Goal: Information Seeking & Learning: Compare options

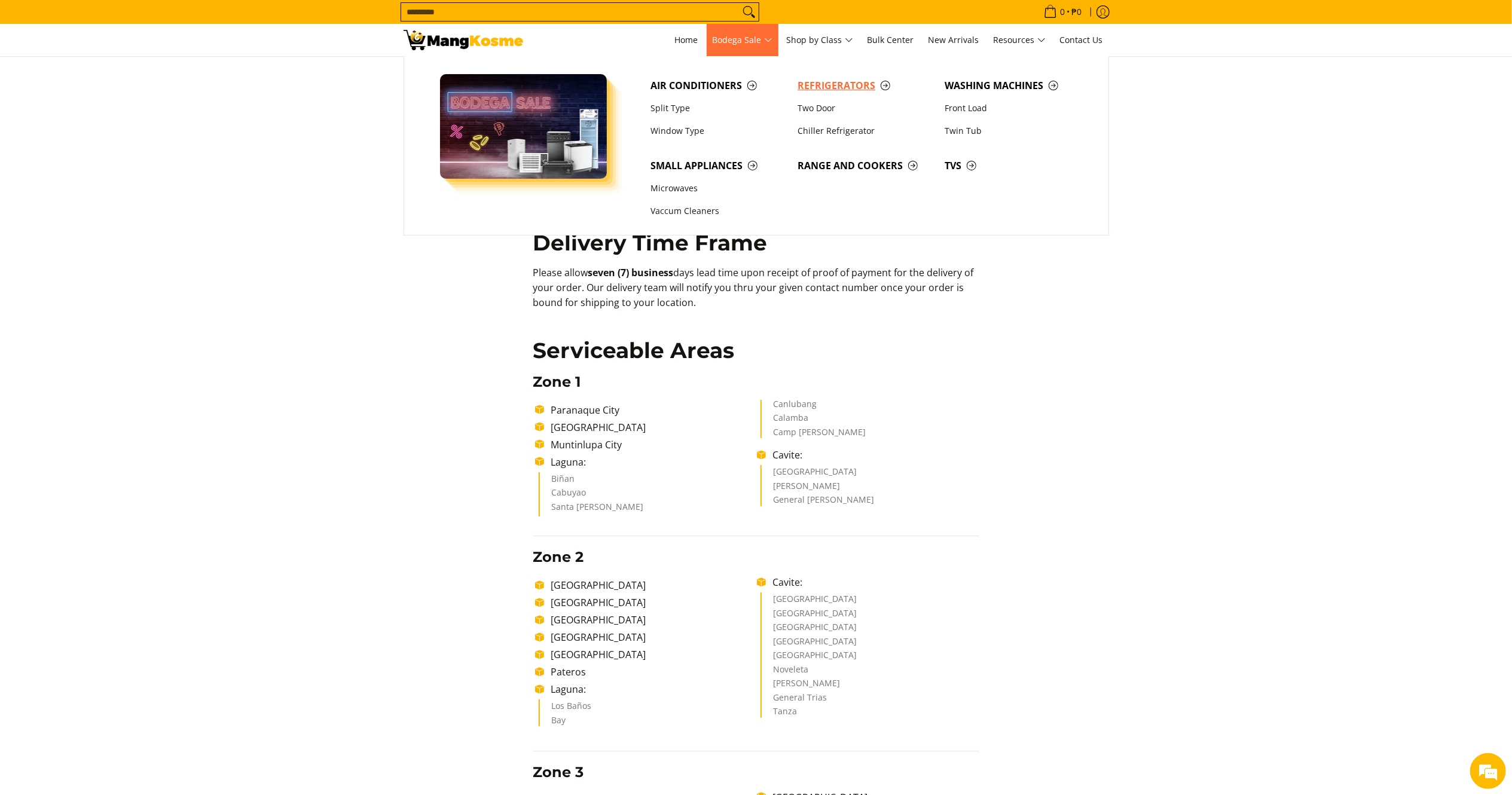
click at [833, 84] on span "Refrigerators" at bounding box center [865, 85] width 135 height 15
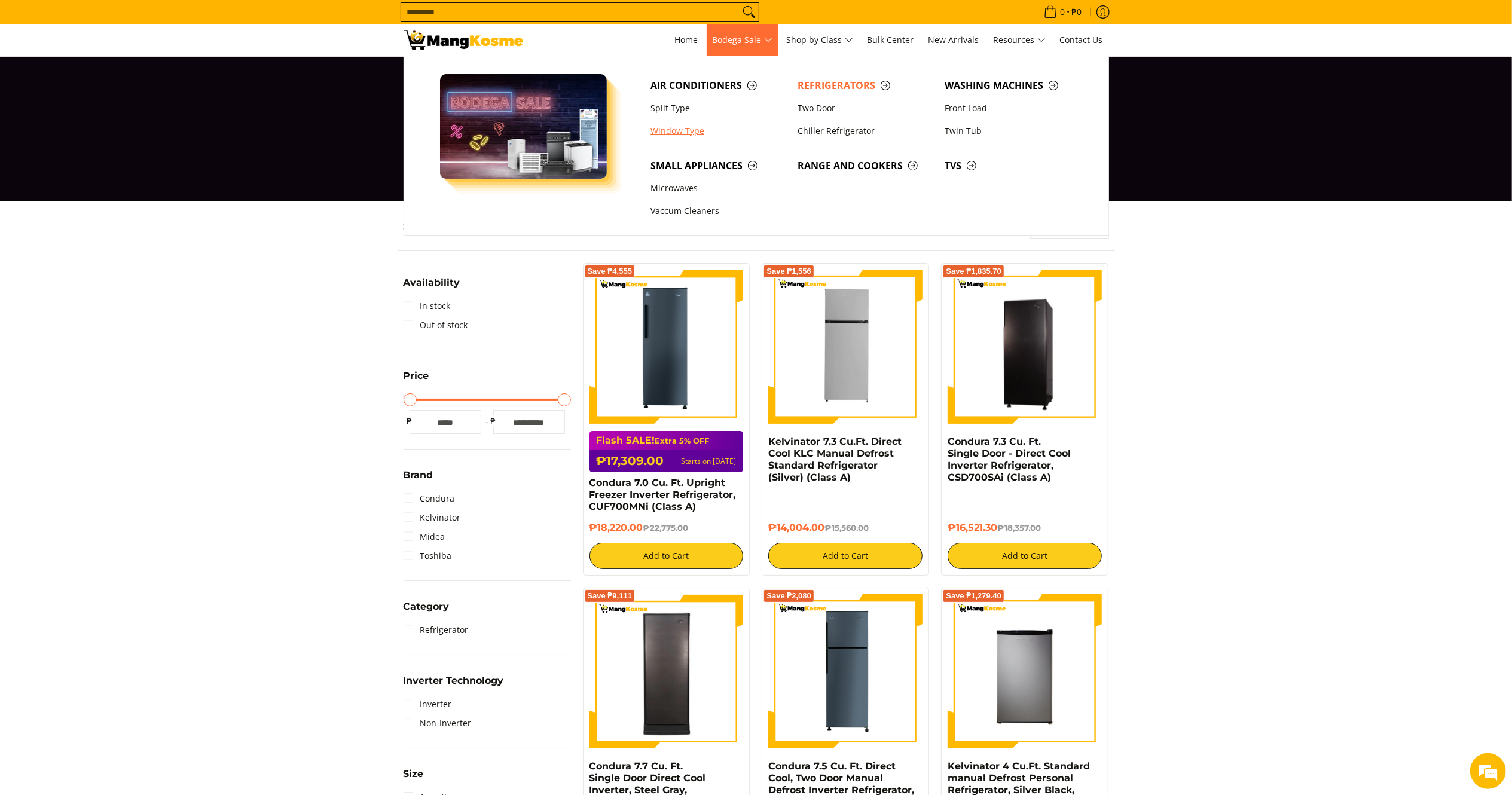
click at [684, 129] on link "Window Type" at bounding box center [718, 130] width 147 height 23
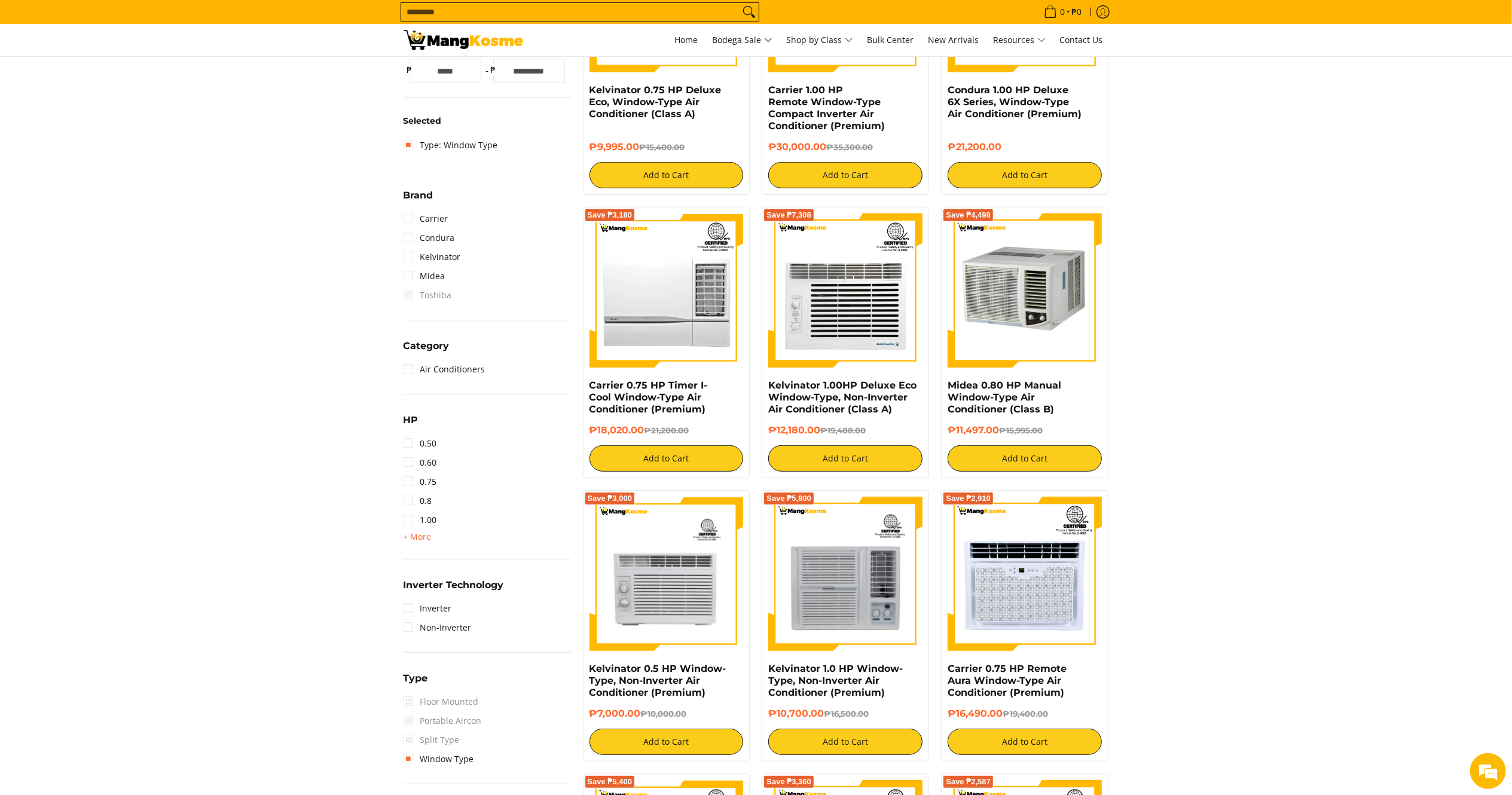
scroll to position [672, 0]
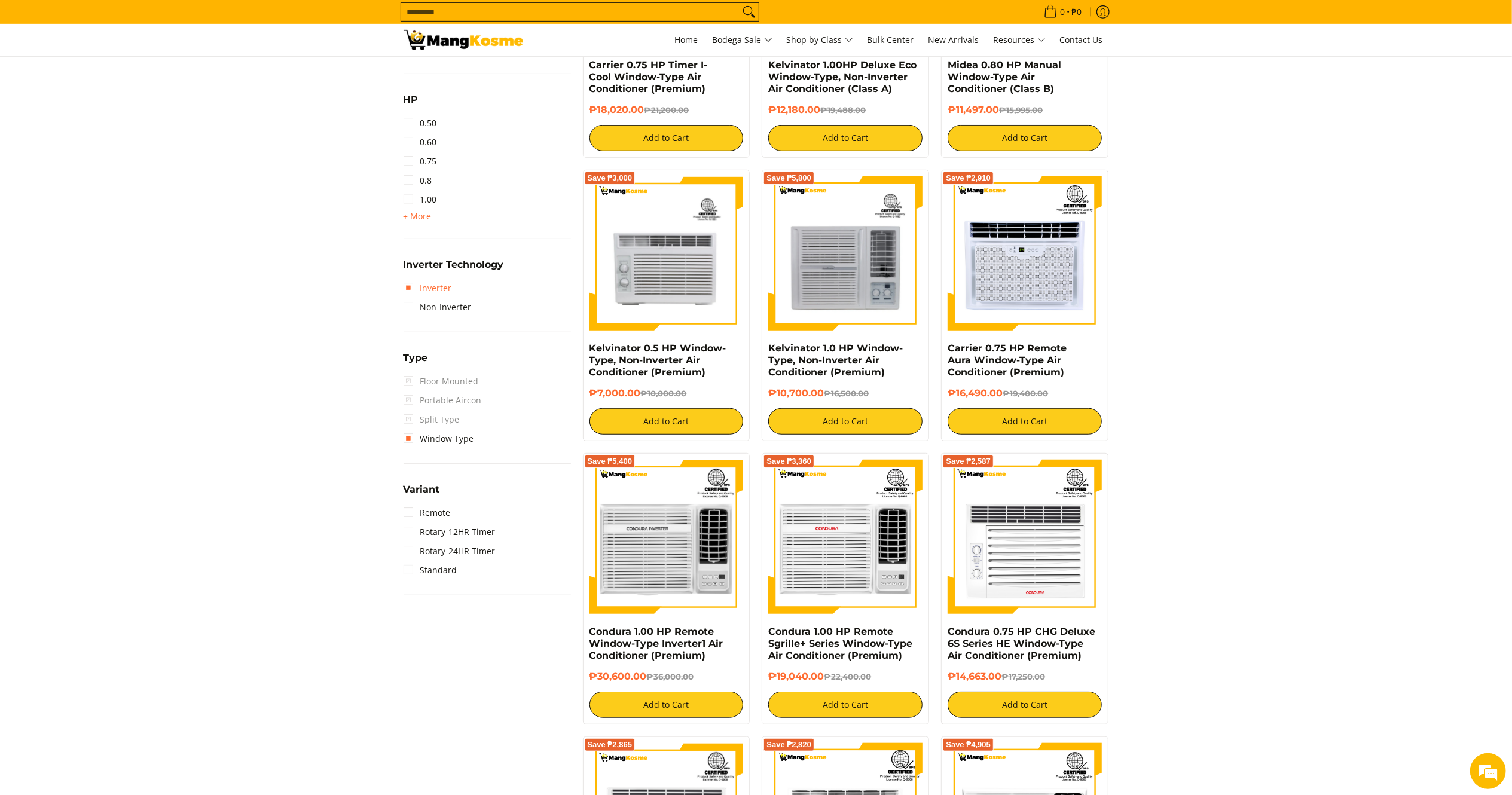
click at [424, 286] on link "Inverter" at bounding box center [428, 288] width 48 height 19
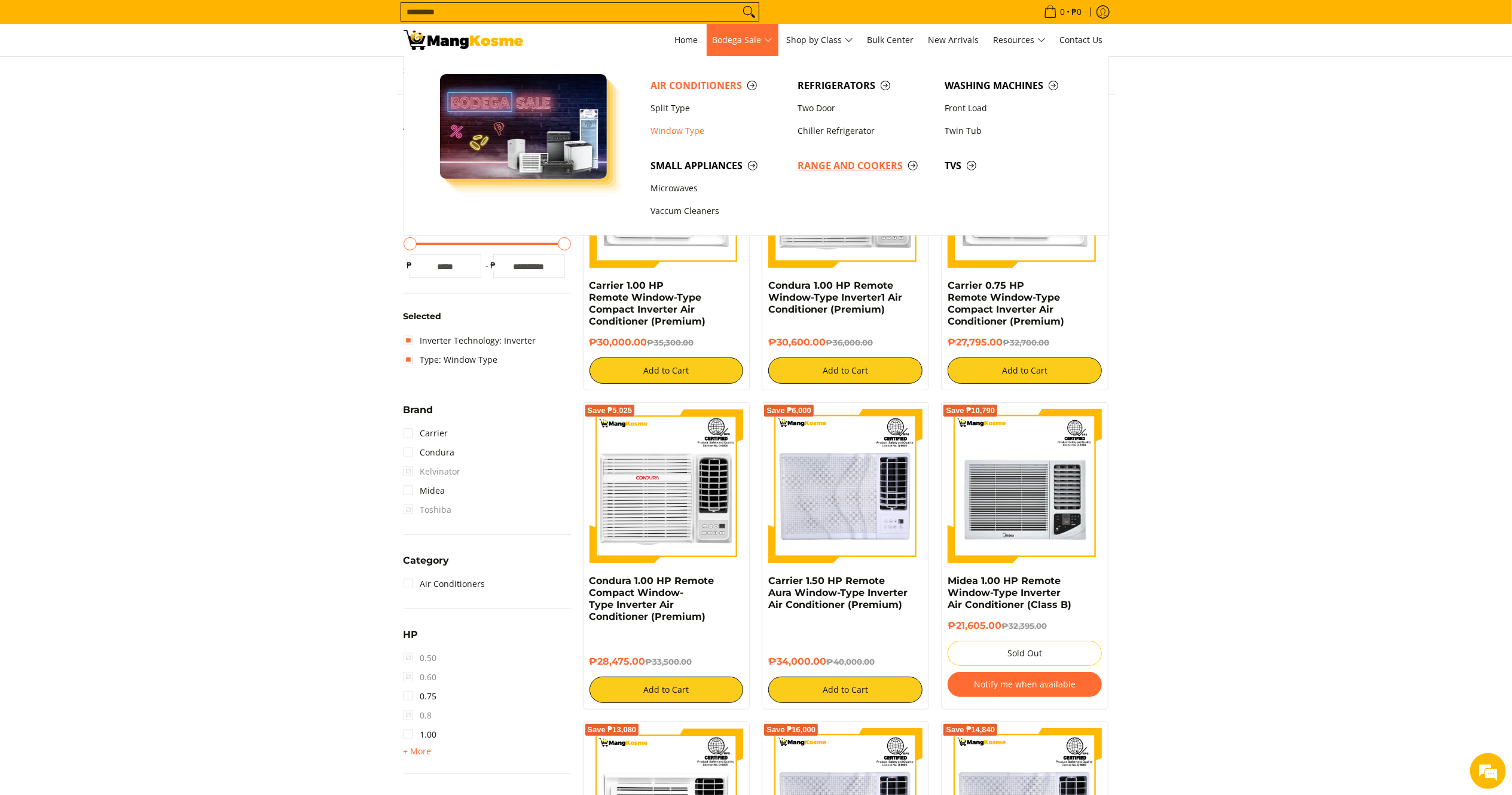
click at [871, 157] on link "Range and Cookers" at bounding box center [864, 165] width 147 height 23
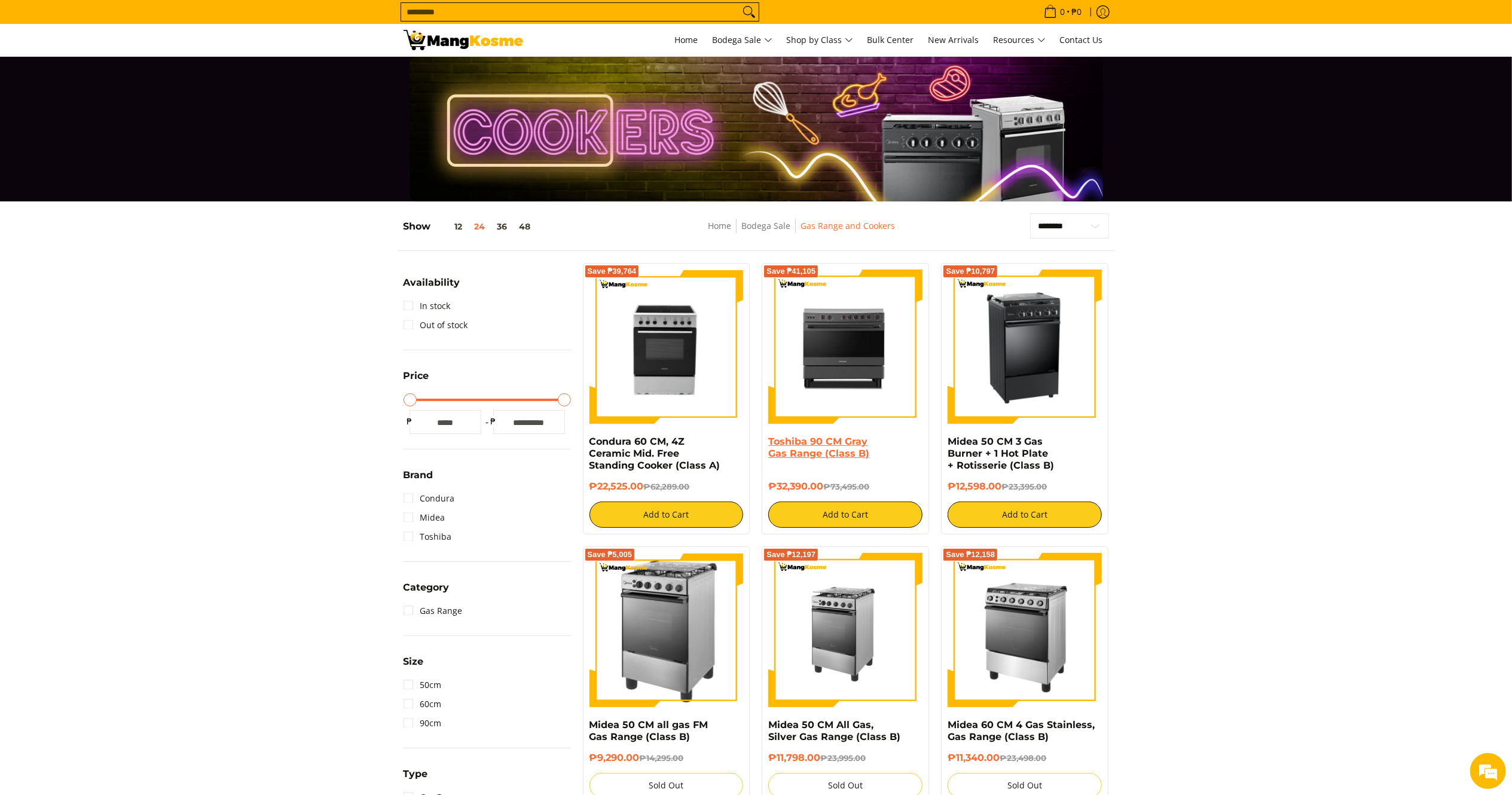
drag, startPoint x: 828, startPoint y: 491, endPoint x: 770, endPoint y: 437, distance: 79.2
click at [770, 437] on div "Toshiba 90 CM Gray Gas Range (Class B) ₱32,390.00 ₱73,495.00 Add to Cart" at bounding box center [845, 481] width 155 height 92
copy div "Toshiba 90 CM Gray Gas Range (Class B) ₱32,390.00"
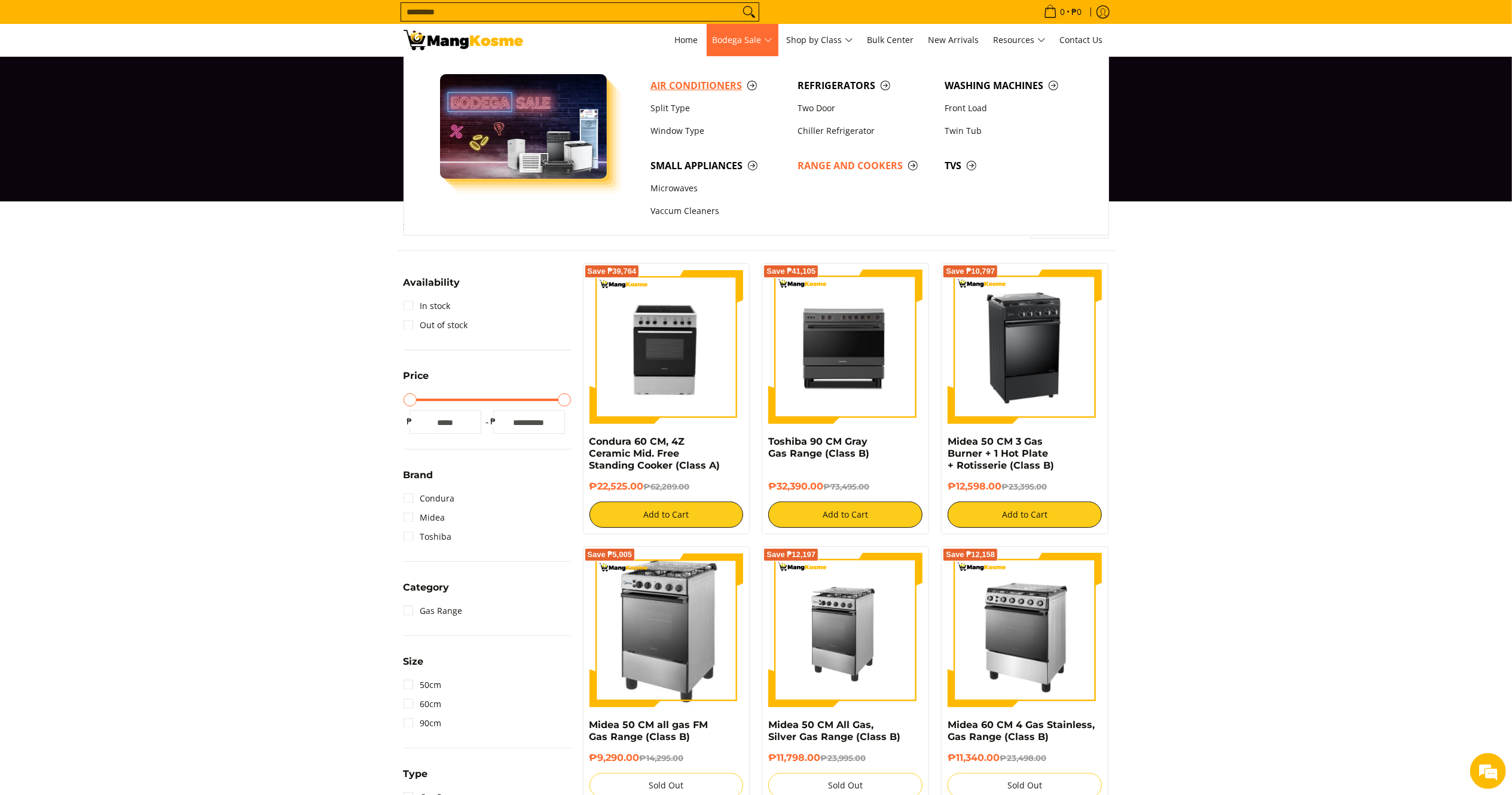
click at [684, 89] on span "Air Conditioners" at bounding box center [718, 85] width 135 height 15
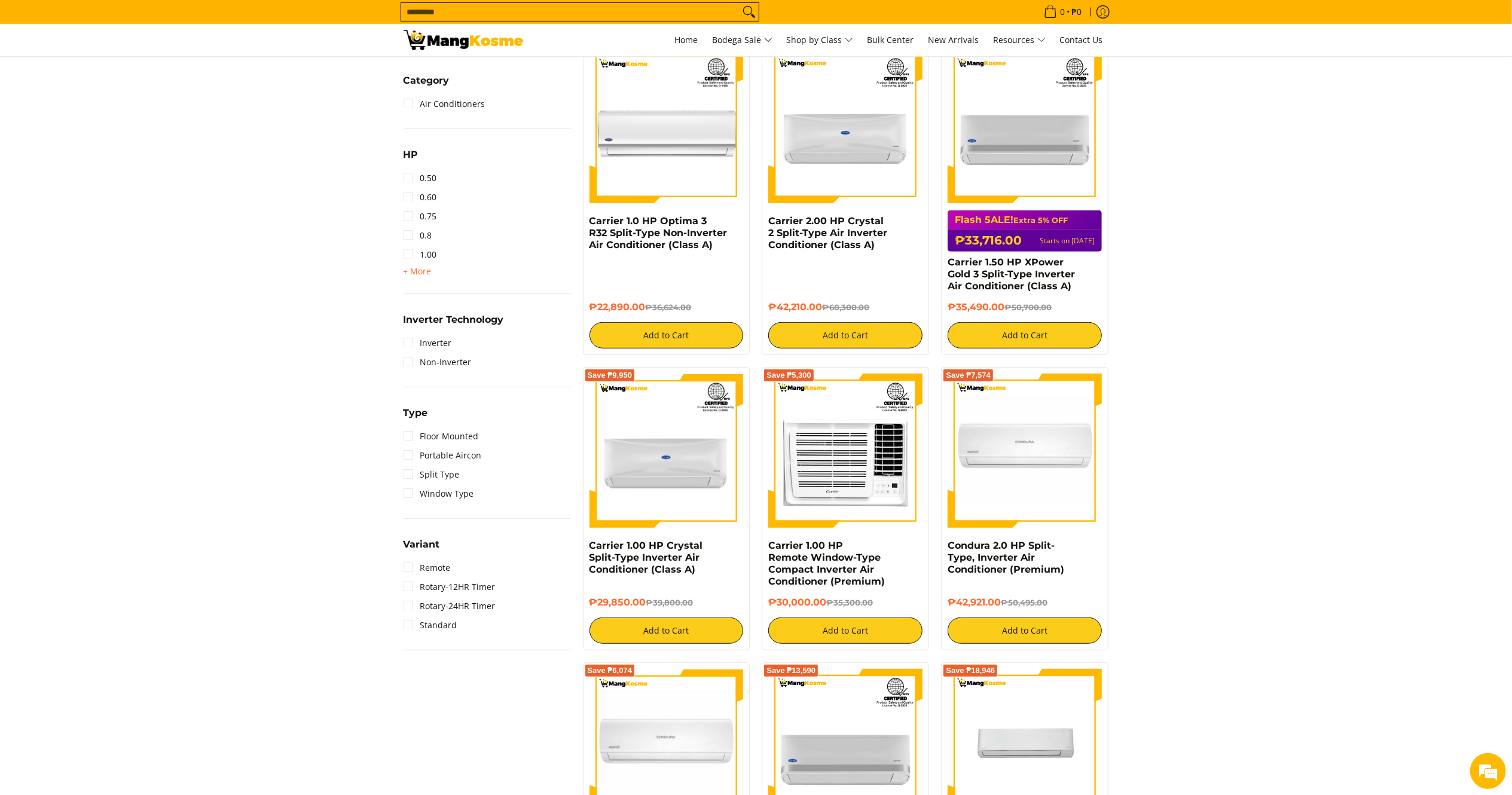
scroll to position [552, 0]
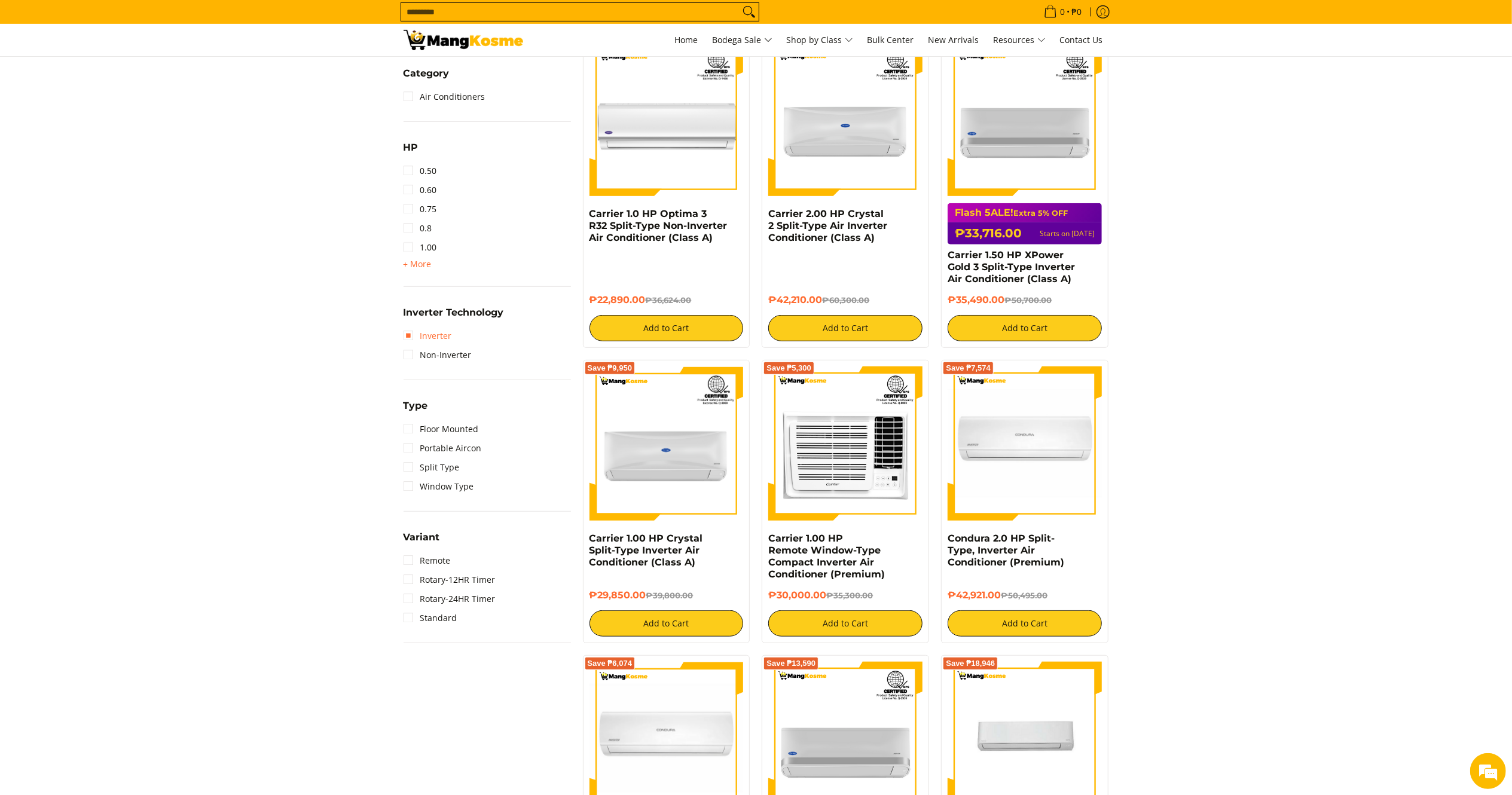
click at [436, 335] on link "Inverter" at bounding box center [428, 335] width 48 height 19
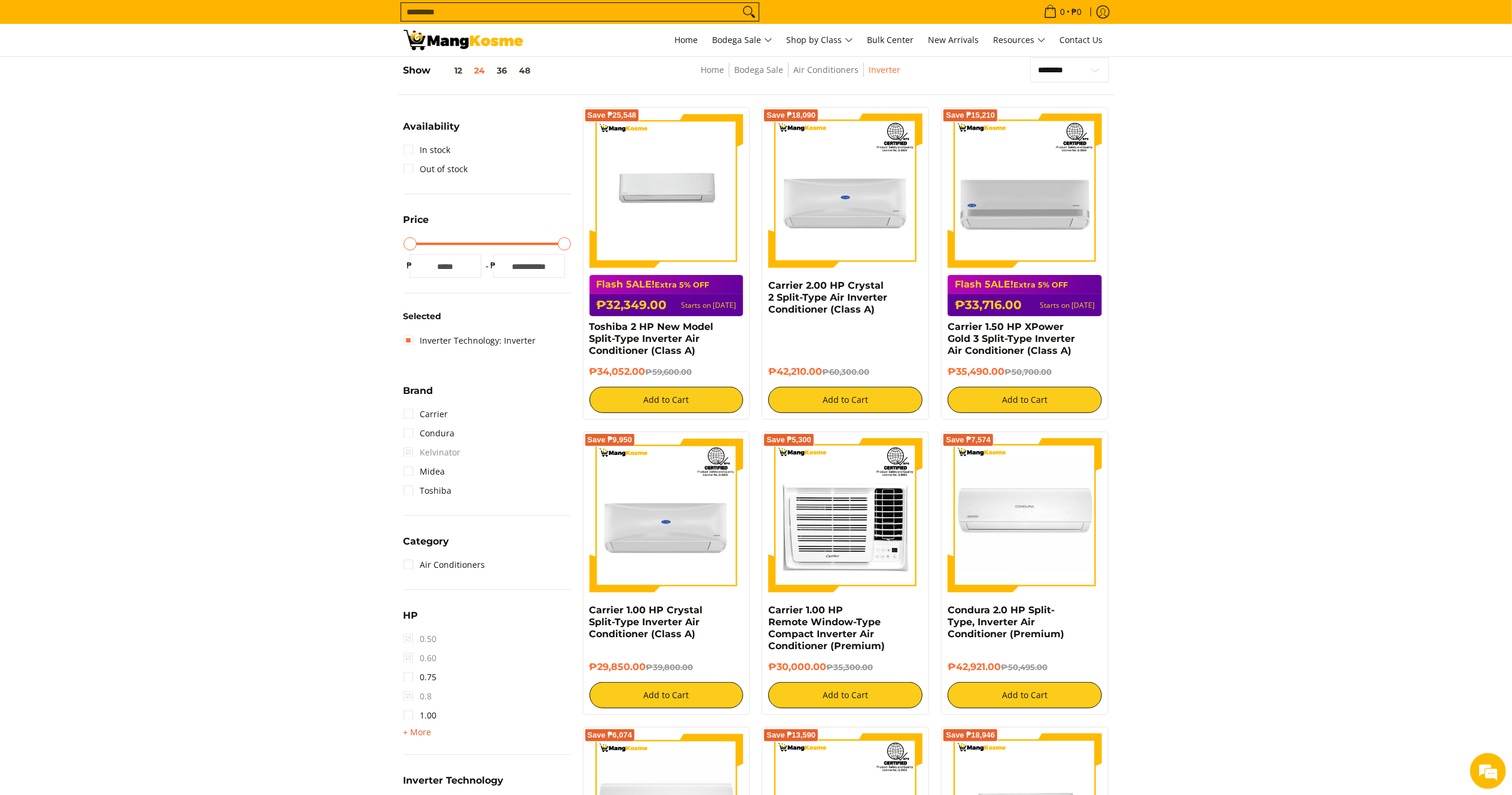
click at [417, 736] on span "+ More - Less" at bounding box center [418, 732] width 28 height 14
click at [421, 731] on link "1.50" at bounding box center [420, 734] width 33 height 19
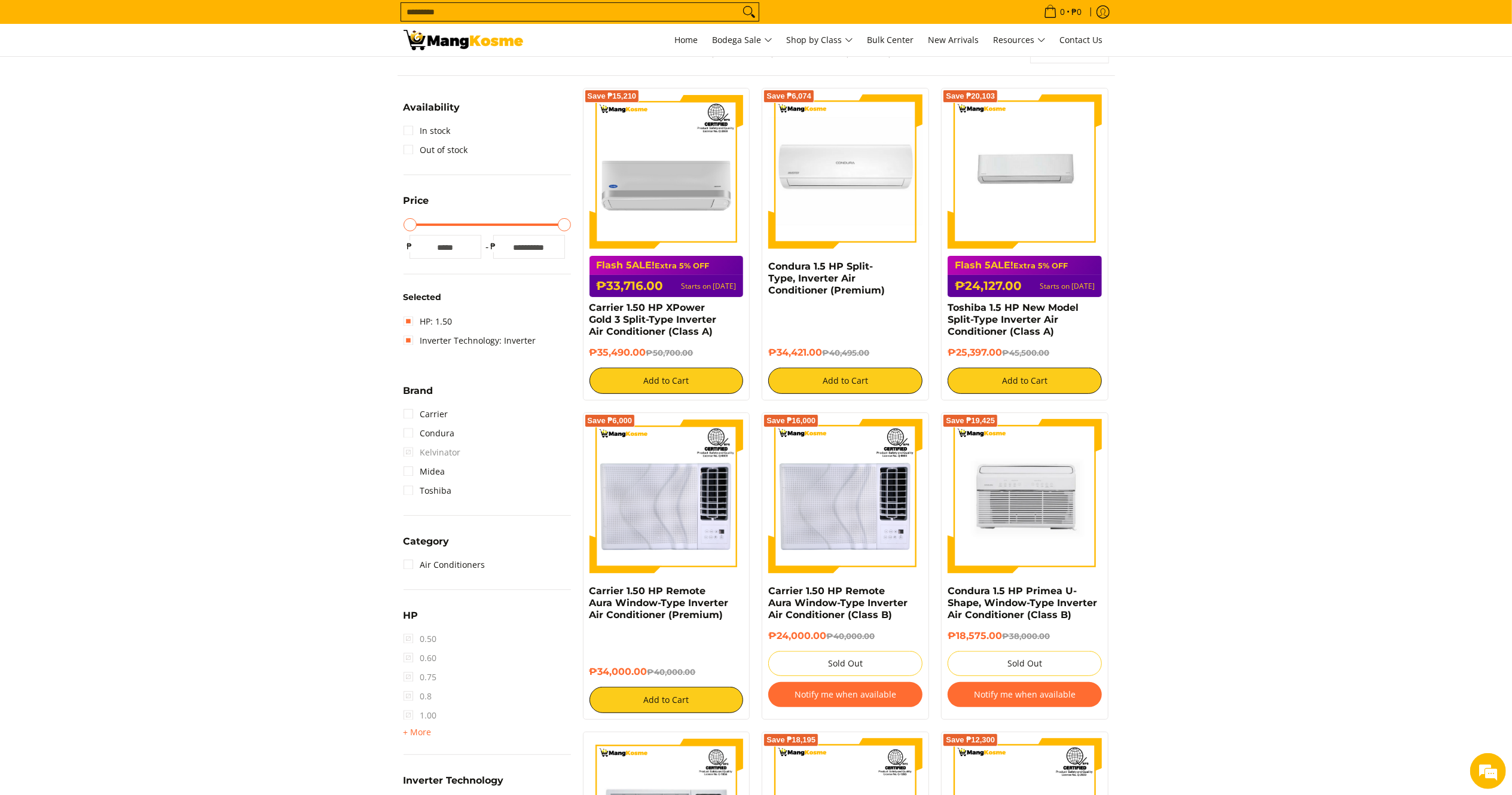
scroll to position [180, 0]
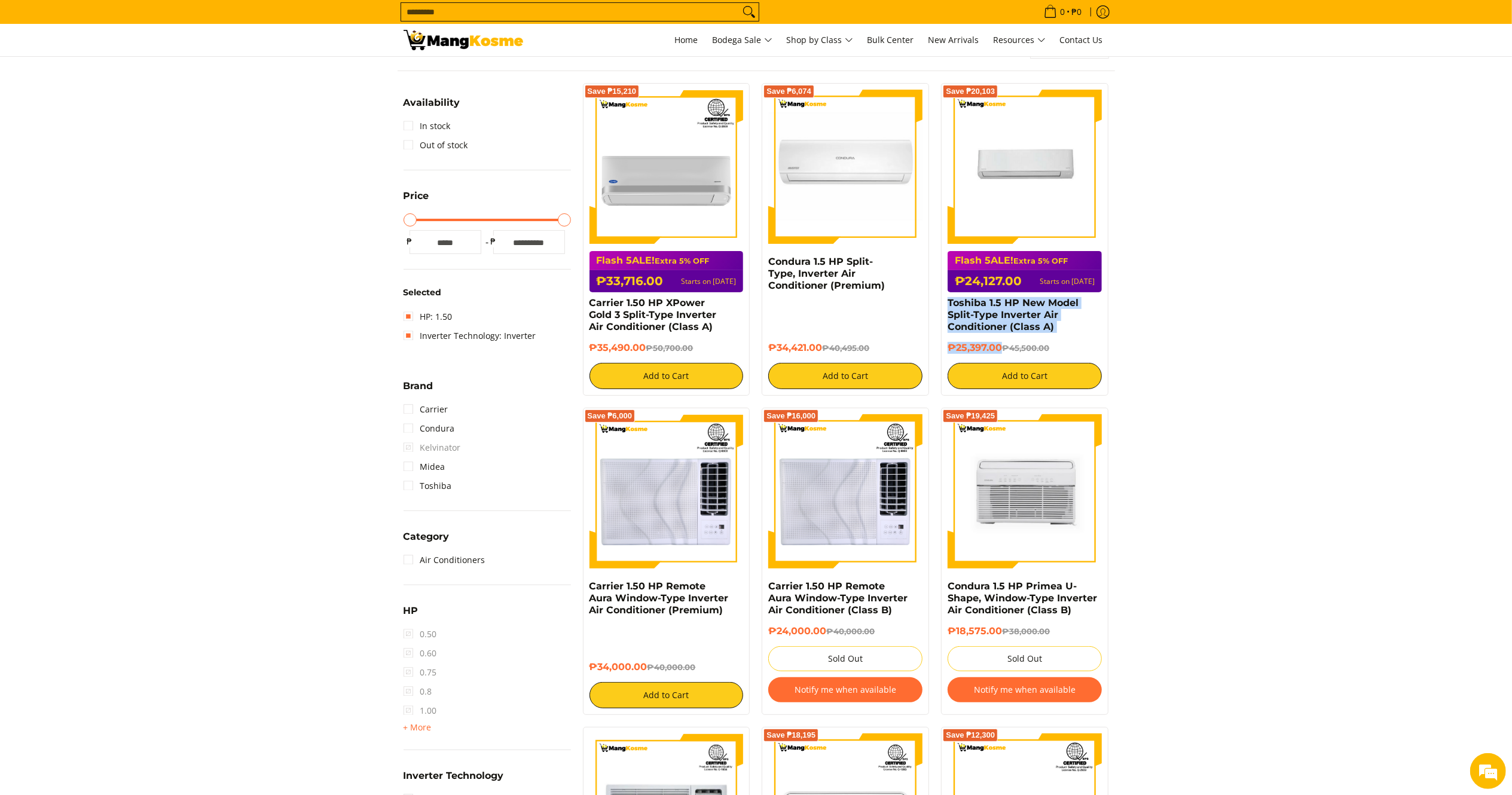
drag, startPoint x: 1003, startPoint y: 348, endPoint x: 944, endPoint y: 304, distance: 73.6
click at [946, 304] on div "Save ₱20,103 Flash 5ALE! Extra 5% OFF ₱24,127.00 Starts on [DATE] Toshiba 1.5 H…" at bounding box center [1024, 239] width 168 height 313
copy div "Toshiba 1.5 HP New Model Split-Type Inverter Air Conditioner (Class A) ₱25,397.…"
drag, startPoint x: 648, startPoint y: 668, endPoint x: 590, endPoint y: 582, distance: 103.7
click at [590, 582] on div "Carrier 1.50 HP Remote Aura Window-Type Inverter Air Conditioner (Premium) ₱34,…" at bounding box center [666, 644] width 155 height 128
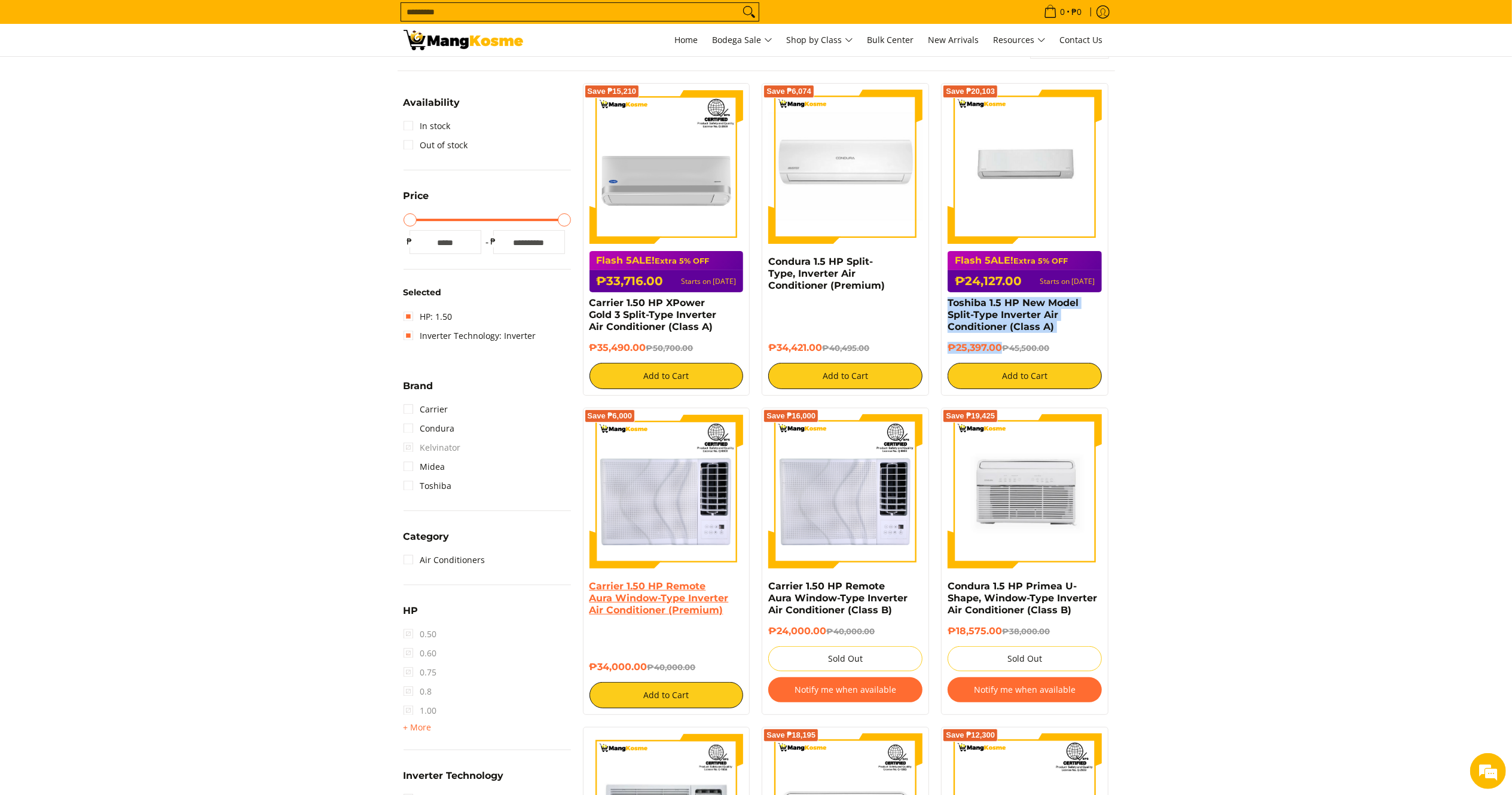
copy div "Carrier 1.50 HP Remote Aura Window-Type Inverter Air Conditioner (Premium) ₱34,…"
drag, startPoint x: 826, startPoint y: 348, endPoint x: 762, endPoint y: 264, distance: 105.6
click at [762, 264] on div "Save ₱6,074 Condura 1.5 HP Split-Type, Inverter Air Conditioner (Premium) ₱34,4…" at bounding box center [846, 239] width 168 height 313
copy div "Condura 1.5 HP Split-Type, Inverter Air Conditioner (Premium) ₱34,421.00"
drag, startPoint x: 648, startPoint y: 349, endPoint x: 583, endPoint y: 305, distance: 78.5
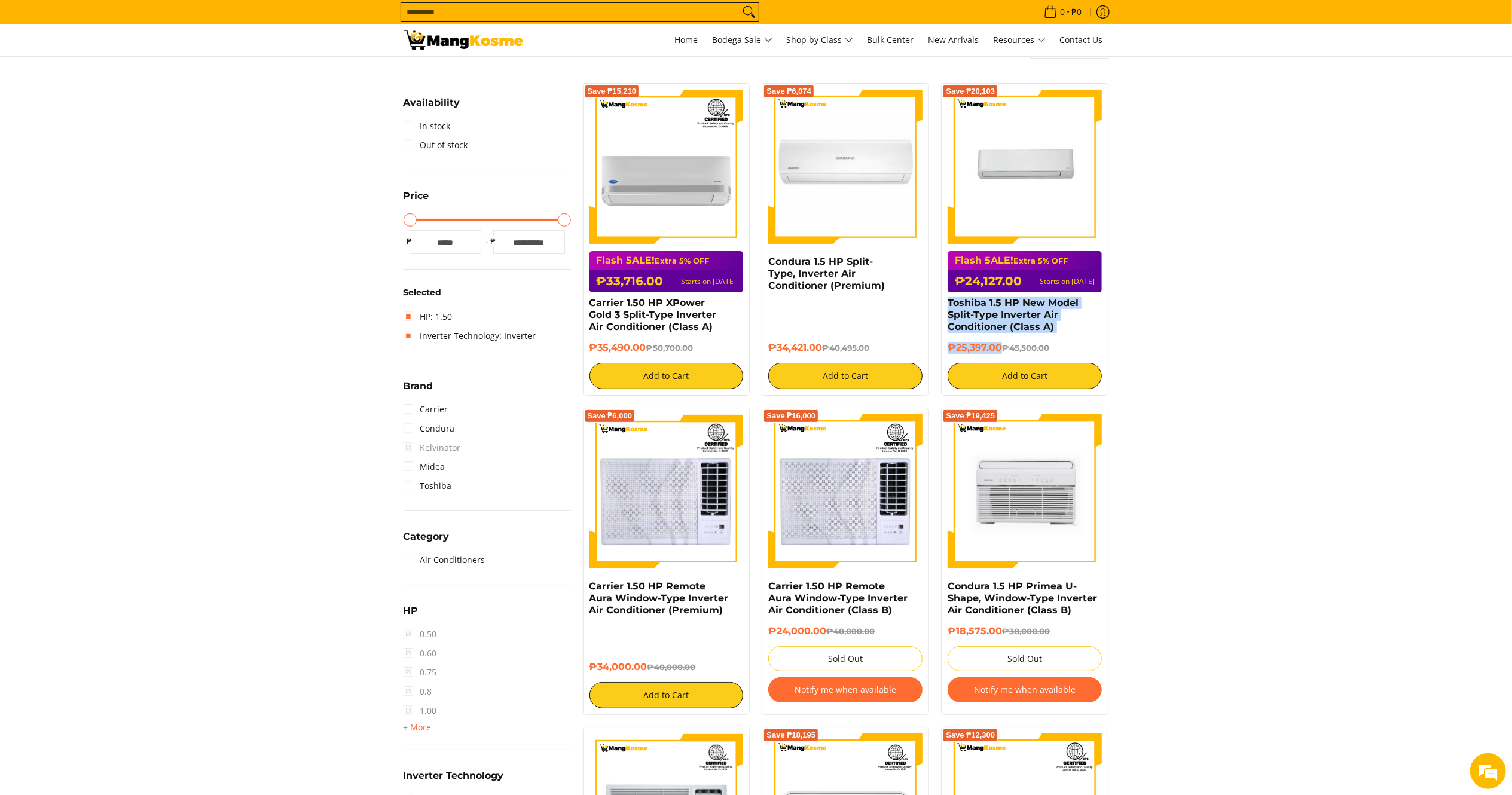
click at [583, 305] on div "Save ₱15,210 Flash 5ALE! Extra 5% OFF ₱33,716.00 Starts on [DATE] Carrier 1.50 …" at bounding box center [666, 239] width 168 height 313
copy div "Carrier 1.50 HP XPower Gold 3 Split-Type Inverter Air Conditioner (Class A) ₱35…"
